Goal: Transaction & Acquisition: Download file/media

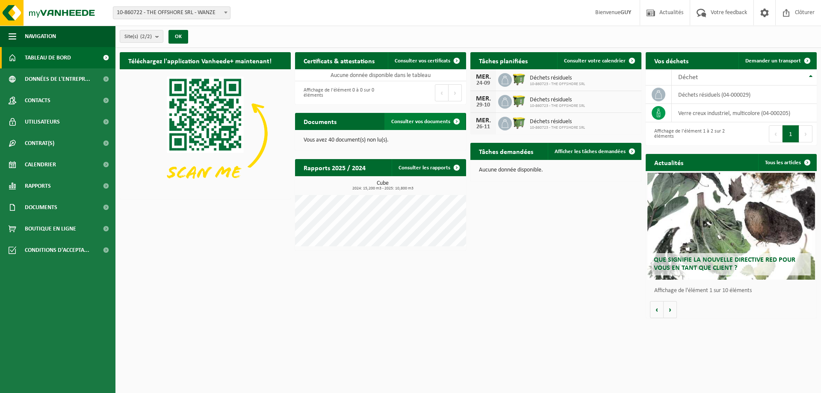
click at [426, 121] on span "Consulter vos documents" at bounding box center [420, 122] width 59 height 6
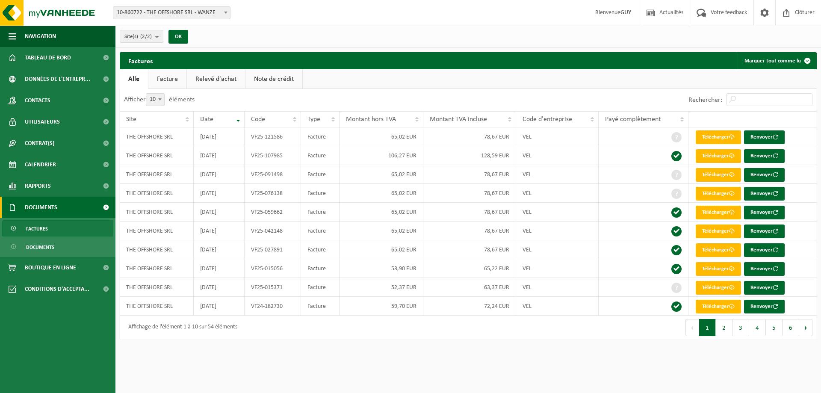
click at [511, 79] on ul "Alle Facture Relevé d'achat Note de crédit" at bounding box center [468, 79] width 697 height 20
click at [727, 330] on button "2" at bounding box center [724, 327] width 17 height 17
click at [712, 329] on button "1" at bounding box center [707, 327] width 17 height 17
click at [710, 289] on link "Télécharger" at bounding box center [718, 288] width 45 height 14
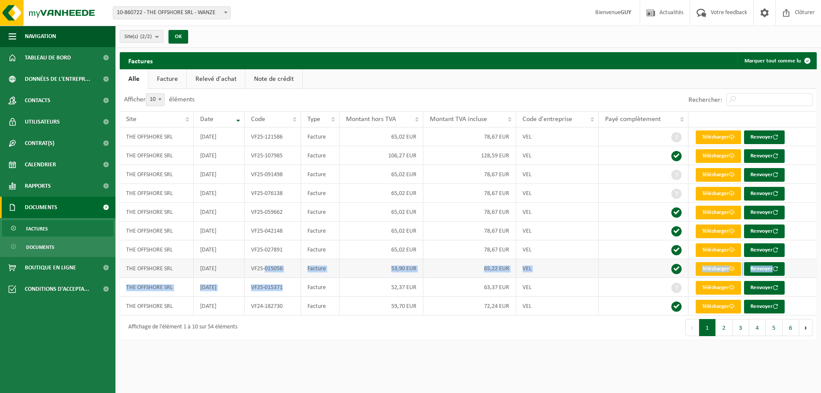
drag, startPoint x: 289, startPoint y: 287, endPoint x: 266, endPoint y: 277, distance: 24.5
click at [266, 277] on tbody "THE OFFSHORE SRL [DATE] VF25-121586 Facture 65,02 EUR 78,67 EUR VEL Télécharger…" at bounding box center [468, 221] width 697 height 188
click at [333, 287] on td "Facture" at bounding box center [320, 287] width 39 height 19
